Goal: Task Accomplishment & Management: Use online tool/utility

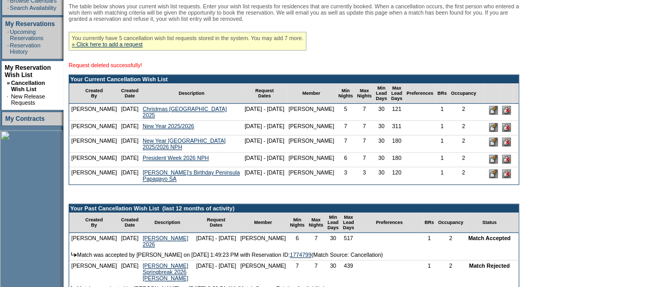
scroll to position [210, 0]
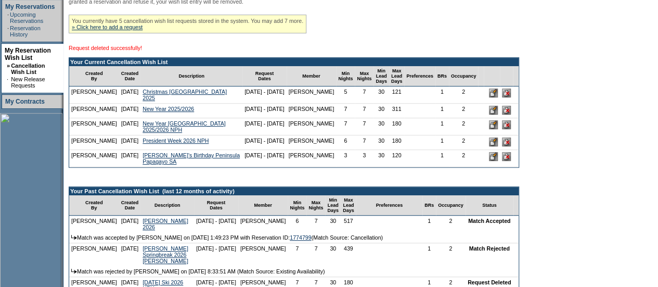
click at [403, 104] on td "121" at bounding box center [397, 94] width 16 height 17
click at [170, 118] on td "New Year 2025/2026" at bounding box center [191, 111] width 102 height 15
click at [172, 112] on link "New Year 2025/2026" at bounding box center [168, 109] width 51 height 6
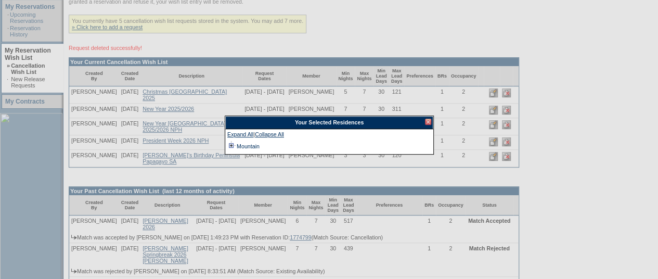
click at [233, 145] on td at bounding box center [231, 145] width 8 height 11
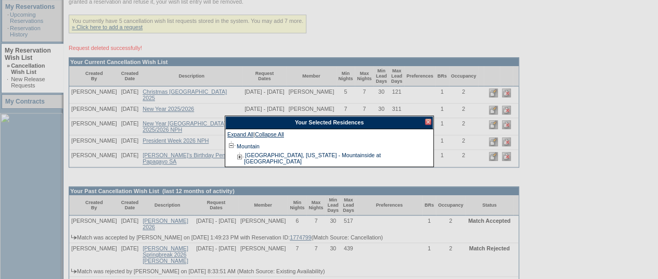
click at [427, 122] on div at bounding box center [428, 122] width 6 height 6
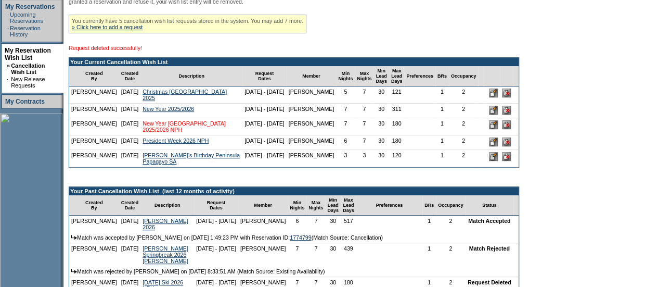
click at [180, 133] on link "New Year [GEOGRAPHIC_DATA] 2025/2026 NPH" at bounding box center [184, 126] width 83 height 12
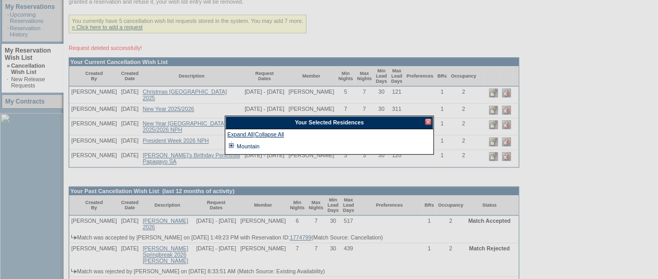
click at [231, 144] on td at bounding box center [231, 145] width 8 height 11
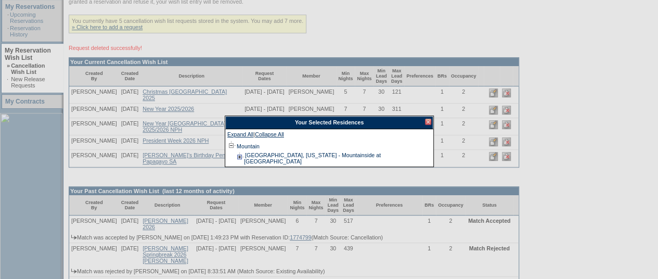
click at [237, 157] on td at bounding box center [240, 158] width 8 height 12
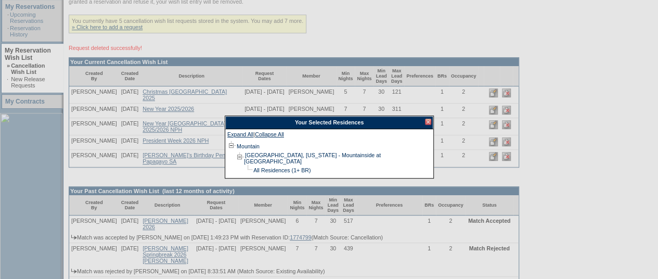
click at [425, 119] on div at bounding box center [428, 122] width 6 height 6
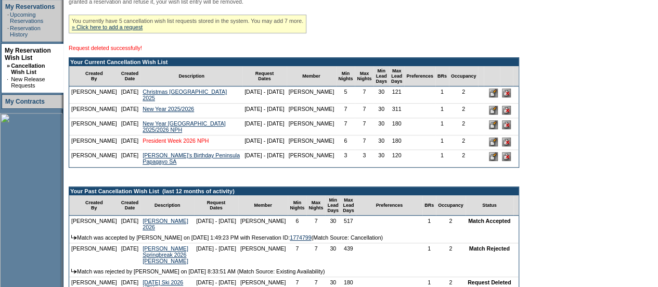
click at [184, 144] on link "President Week 2026 NPH" at bounding box center [176, 140] width 66 height 6
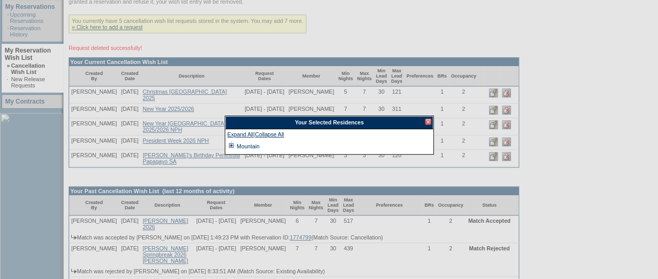
click at [234, 142] on td at bounding box center [231, 145] width 8 height 11
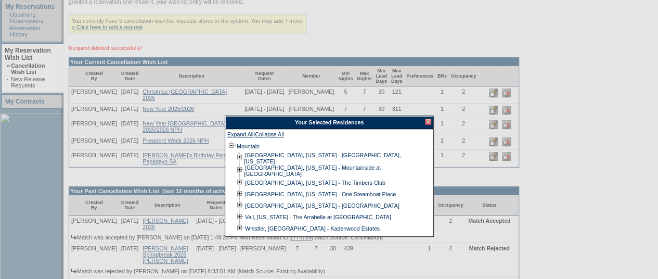
click at [425, 122] on div at bounding box center [428, 122] width 6 height 6
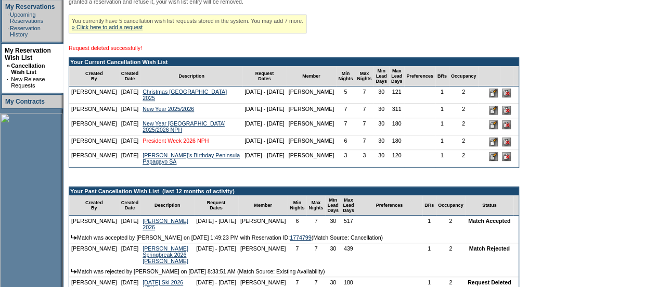
click at [176, 144] on link "President Week 2026 NPH" at bounding box center [176, 140] width 66 height 6
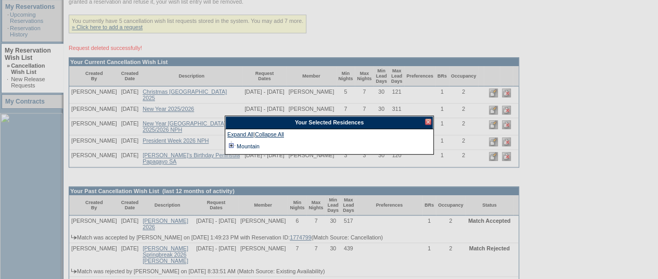
click at [228, 143] on td at bounding box center [231, 145] width 8 height 11
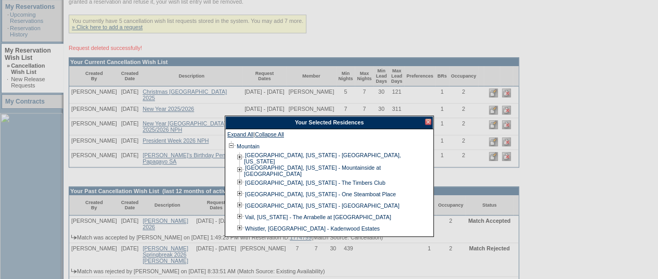
click at [432, 123] on div "Your Selected Residences" at bounding box center [329, 122] width 208 height 13
click at [430, 123] on div at bounding box center [428, 122] width 6 height 6
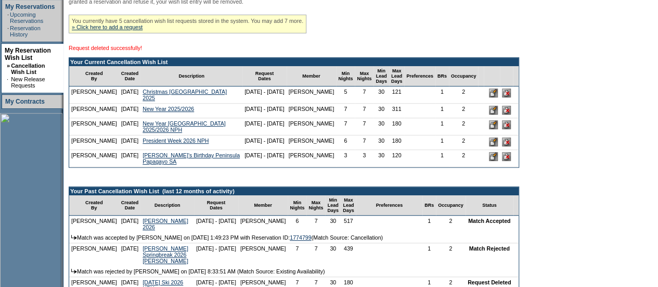
click at [498, 114] on input "image" at bounding box center [493, 110] width 9 height 9
